Goal: Information Seeking & Learning: Compare options

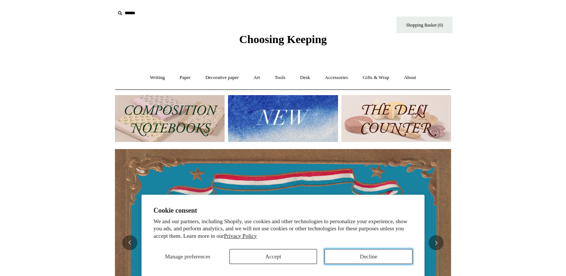
click at [338, 253] on button "Decline" at bounding box center [368, 256] width 88 height 15
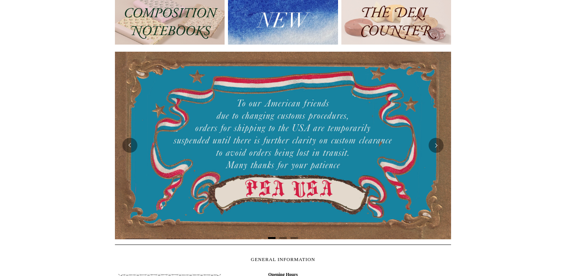
scroll to position [98, 0]
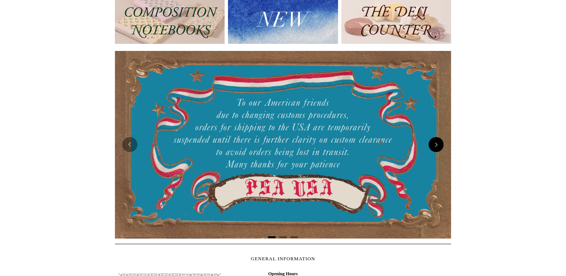
click at [441, 144] on button "Next" at bounding box center [435, 144] width 15 height 15
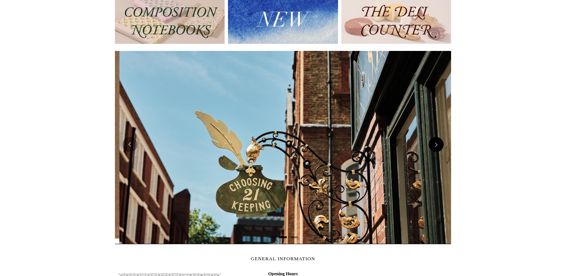
scroll to position [0, 336]
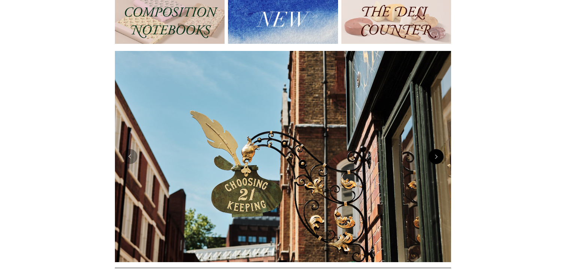
click at [438, 156] on button "Next" at bounding box center [435, 156] width 15 height 15
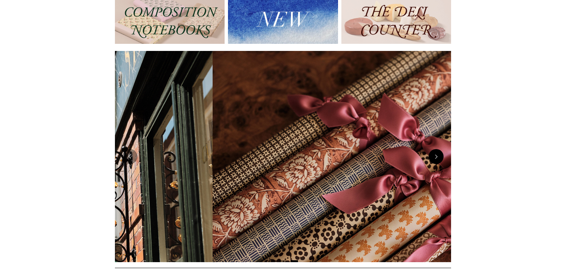
scroll to position [0, 672]
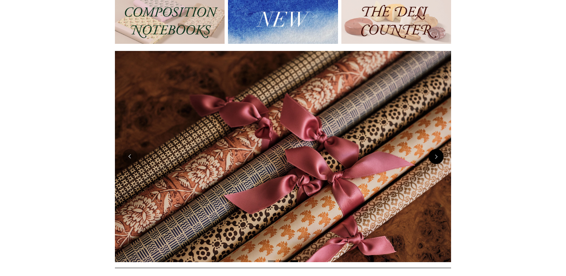
click at [438, 156] on button "Next" at bounding box center [435, 156] width 15 height 15
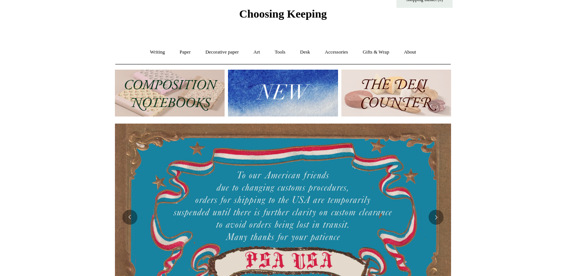
scroll to position [0, 0]
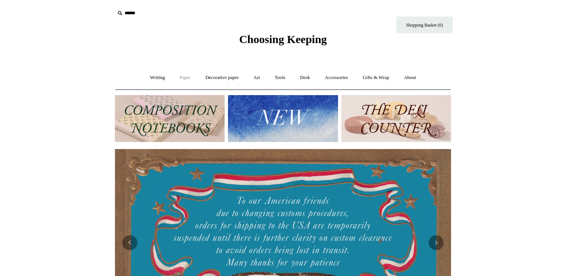
click at [177, 82] on link "Paper +" at bounding box center [185, 78] width 25 height 20
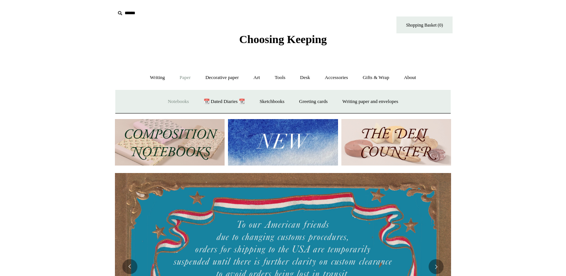
click at [171, 103] on link "Notebooks +" at bounding box center [178, 102] width 34 height 20
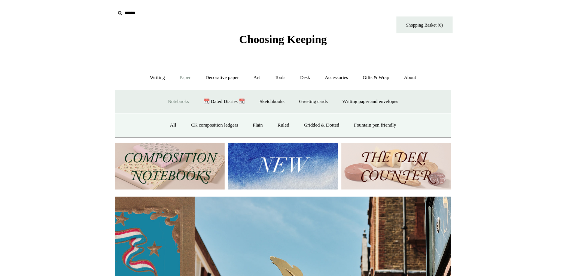
scroll to position [0, 336]
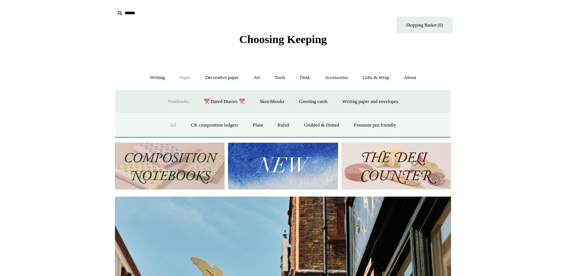
click at [164, 122] on link "All" at bounding box center [173, 125] width 20 height 20
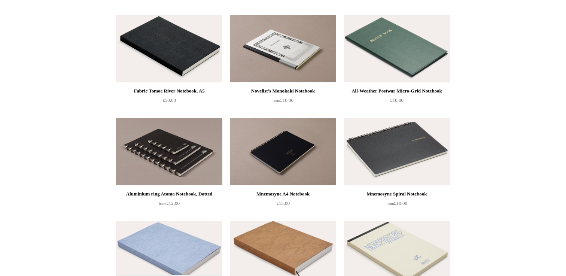
scroll to position [1635, 0]
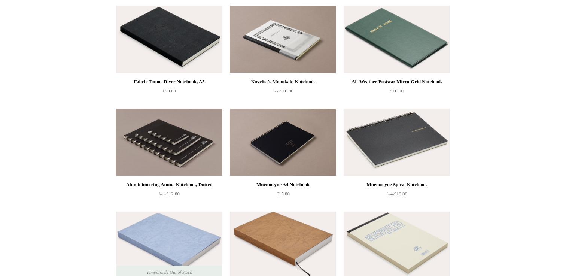
click at [392, 140] on img at bounding box center [396, 141] width 106 height 67
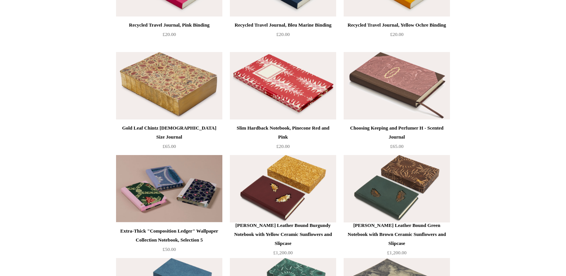
scroll to position [2794, 0]
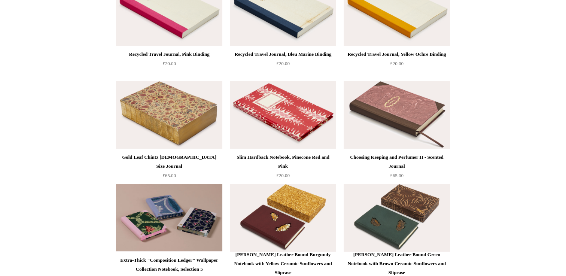
click at [169, 113] on img at bounding box center [169, 114] width 106 height 67
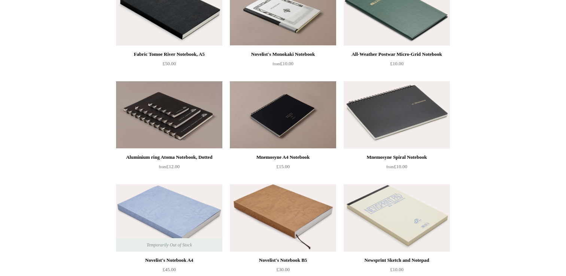
scroll to position [1678, 0]
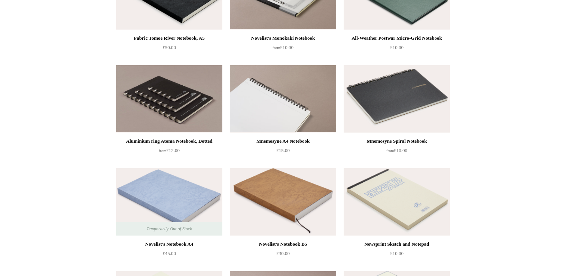
click at [287, 109] on img at bounding box center [283, 98] width 106 height 67
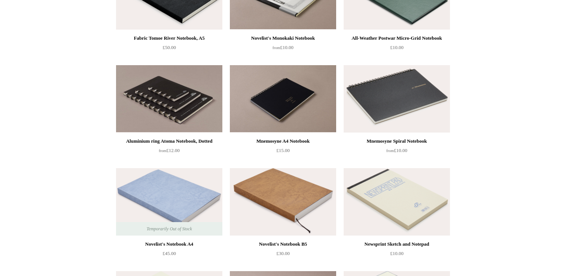
click at [153, 100] on img at bounding box center [169, 98] width 106 height 67
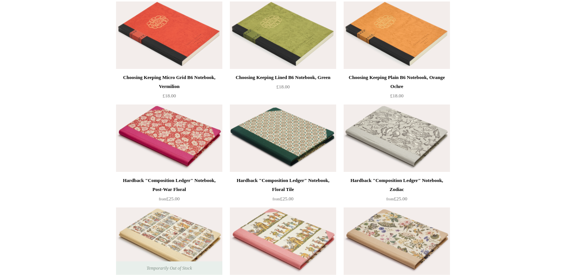
scroll to position [0, 0]
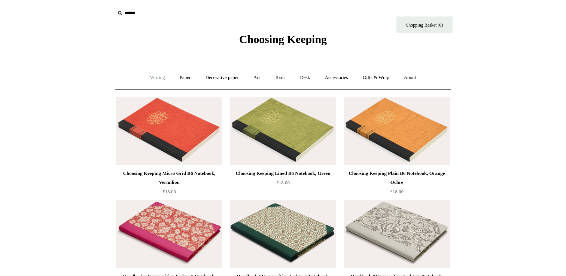
click at [150, 74] on link "Writing +" at bounding box center [157, 78] width 28 height 20
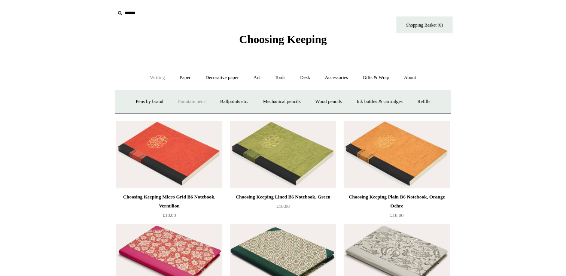
click at [182, 98] on link "Fountain pens +" at bounding box center [191, 102] width 41 height 20
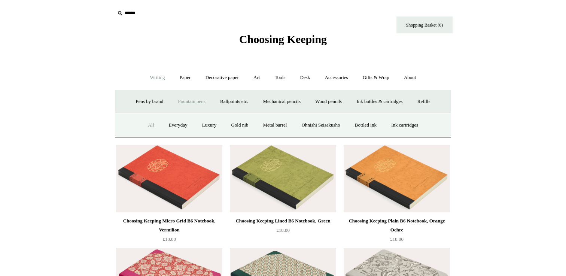
click at [143, 123] on link "All" at bounding box center [151, 125] width 20 height 20
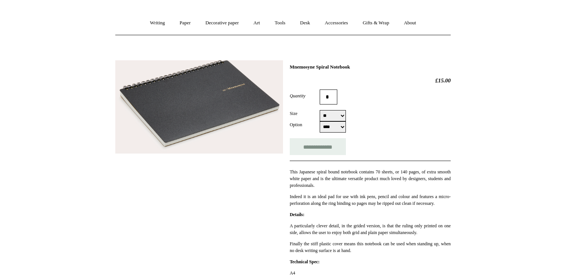
scroll to position [56, 0]
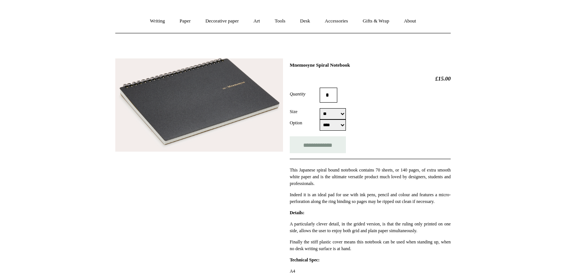
click at [341, 129] on select "**** *****" at bounding box center [333, 124] width 26 height 11
click at [320, 120] on select "**** *****" at bounding box center [333, 124] width 26 height 11
click at [337, 128] on select "**** *****" at bounding box center [333, 124] width 26 height 11
select select "****"
click at [320, 120] on select "**** *****" at bounding box center [333, 124] width 26 height 11
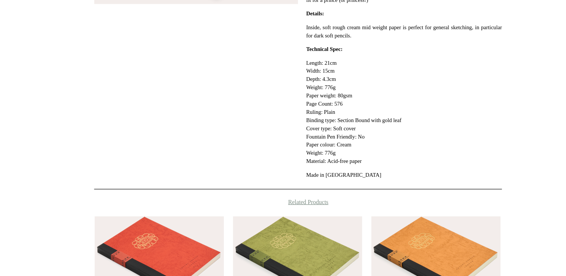
scroll to position [189, 0]
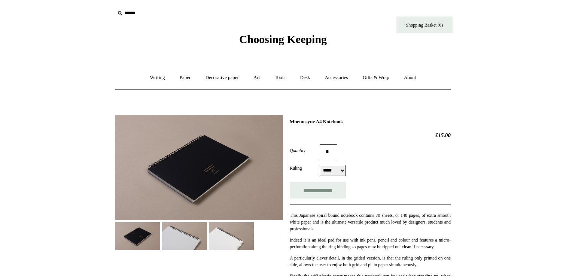
click at [328, 166] on select "***** ****" at bounding box center [333, 170] width 26 height 11
click at [320, 165] on select "***** ****" at bounding box center [333, 170] width 26 height 11
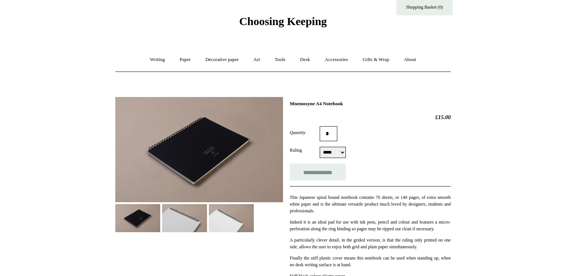
click at [177, 219] on img at bounding box center [184, 218] width 45 height 28
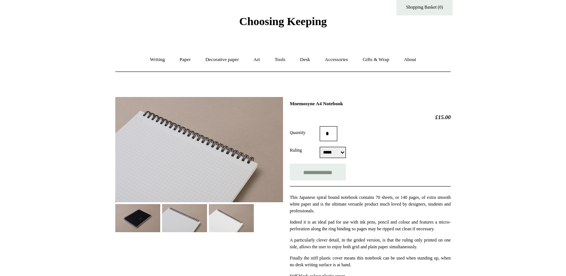
click at [237, 214] on img at bounding box center [231, 218] width 45 height 28
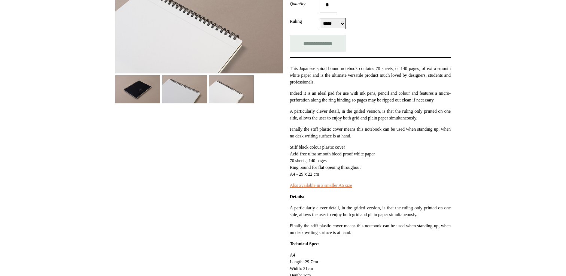
scroll to position [125, 0]
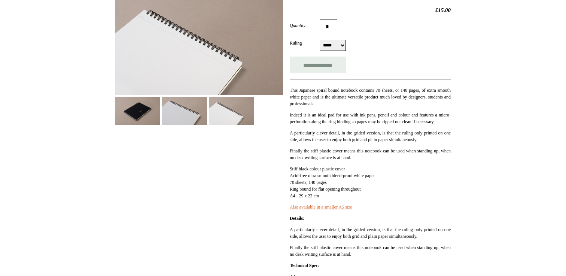
click at [187, 108] on img at bounding box center [184, 111] width 45 height 28
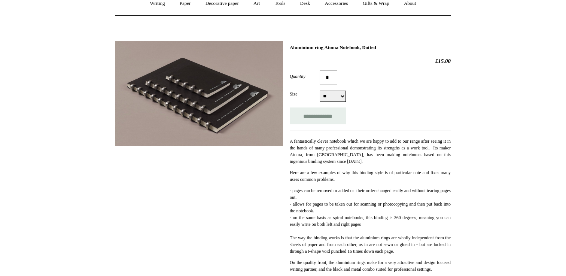
scroll to position [116, 0]
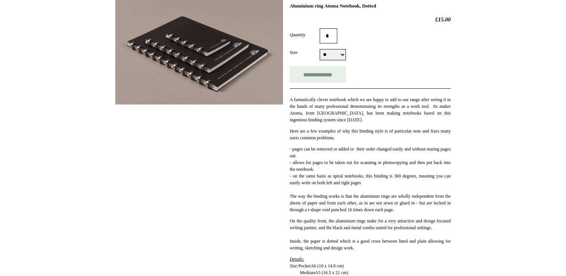
click at [333, 57] on select "** ** **" at bounding box center [333, 54] width 26 height 11
select select "**"
click at [320, 50] on select "** ** **" at bounding box center [333, 54] width 26 height 11
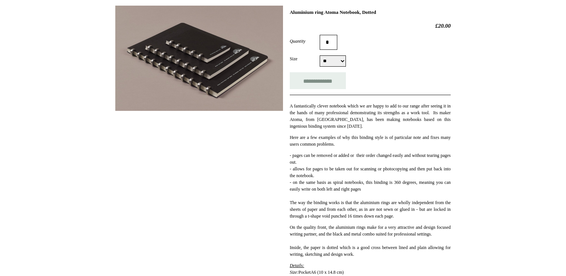
scroll to position [45, 0]
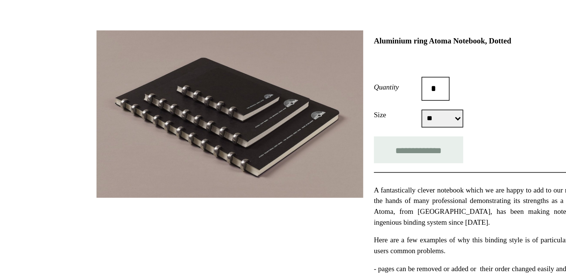
click at [247, 150] on img at bounding box center [199, 122] width 168 height 105
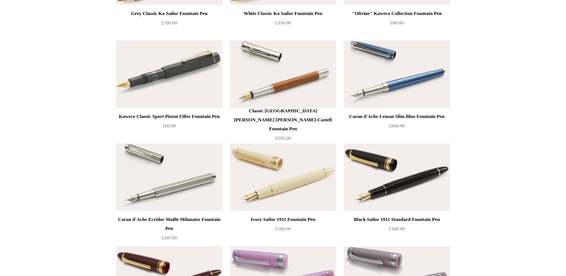
scroll to position [3349, 0]
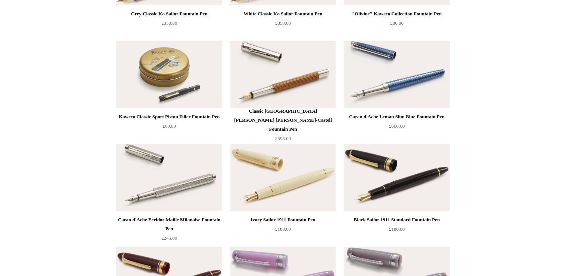
click at [181, 72] on img at bounding box center [169, 74] width 106 height 67
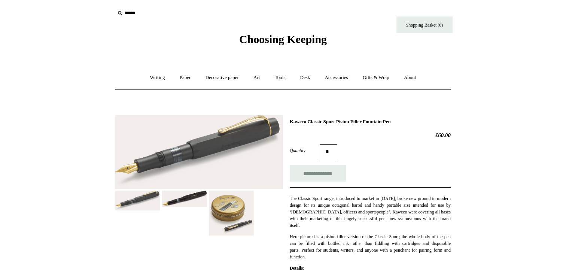
click at [238, 217] on img at bounding box center [231, 212] width 45 height 45
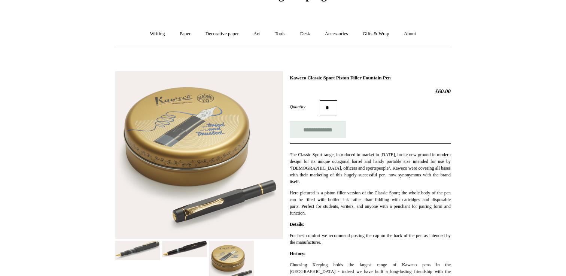
scroll to position [67, 0]
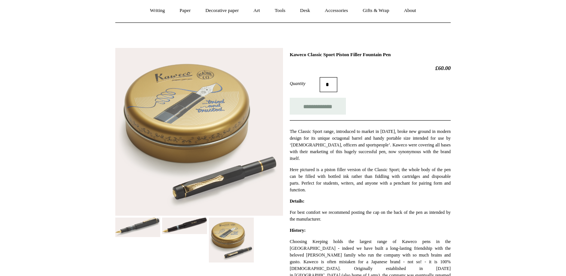
click at [189, 228] on img at bounding box center [184, 225] width 45 height 17
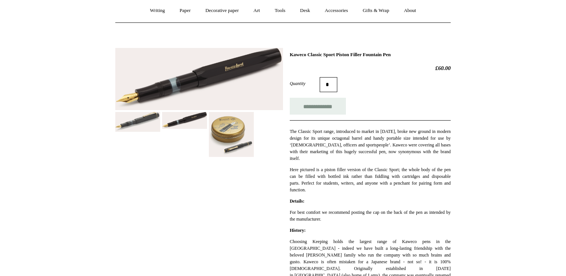
click at [158, 116] on img at bounding box center [137, 122] width 45 height 20
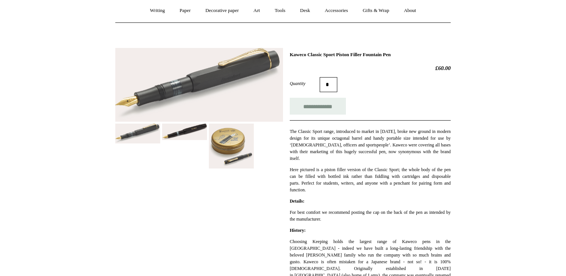
click at [177, 137] on img at bounding box center [184, 131] width 45 height 17
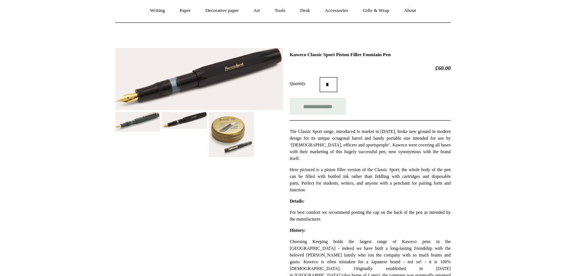
scroll to position [83, 0]
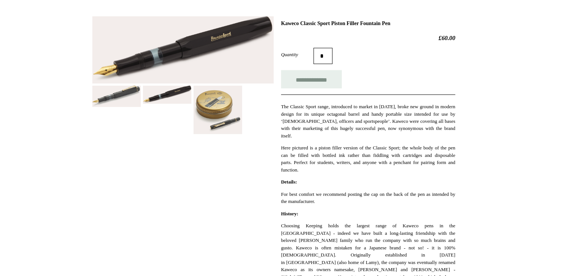
click at [190, 106] on img at bounding box center [184, 104] width 45 height 17
click at [159, 103] on img at bounding box center [137, 106] width 45 height 20
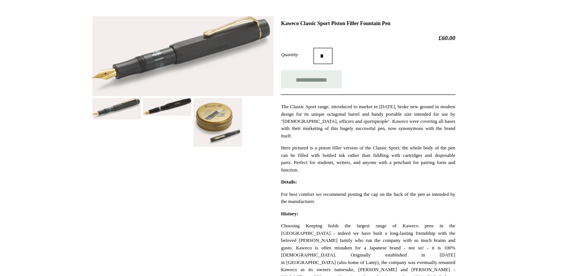
click at [241, 135] on img at bounding box center [231, 129] width 45 height 45
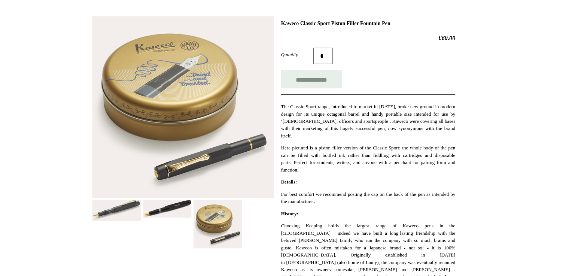
click at [141, 213] on img at bounding box center [137, 211] width 45 height 20
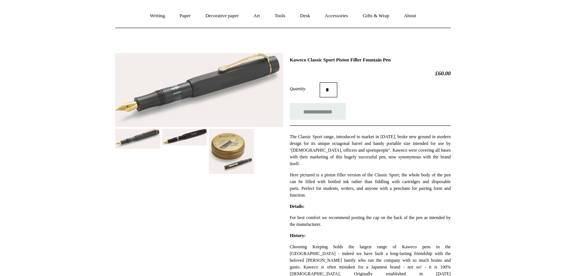
scroll to position [0, 0]
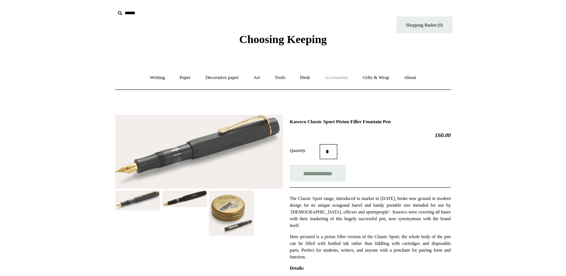
click at [343, 77] on link "Accessories +" at bounding box center [336, 78] width 37 height 20
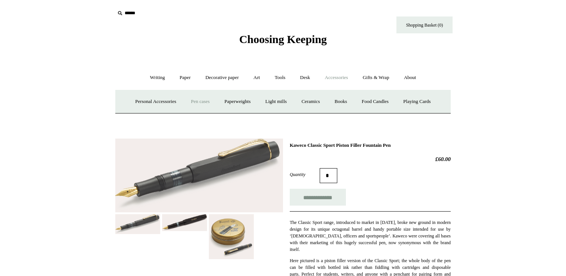
click at [203, 101] on link "Pen cases" at bounding box center [200, 102] width 32 height 20
